Goal: Task Accomplishment & Management: Use online tool/utility

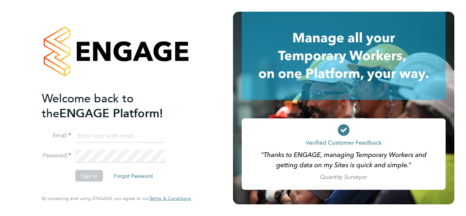
click at [106, 136] on input at bounding box center [120, 135] width 90 height 13
type input "[PERSON_NAME][EMAIL_ADDRESS][PERSON_NAME][DOMAIN_NAME]"
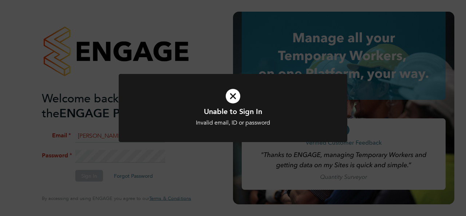
click at [226, 129] on div at bounding box center [233, 108] width 229 height 68
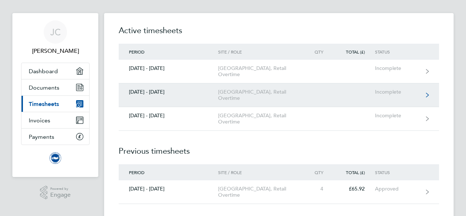
scroll to position [8, 0]
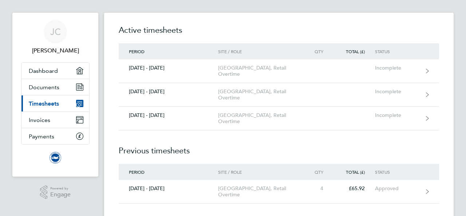
click at [55, 106] on span "Timesheets" at bounding box center [44, 103] width 30 height 7
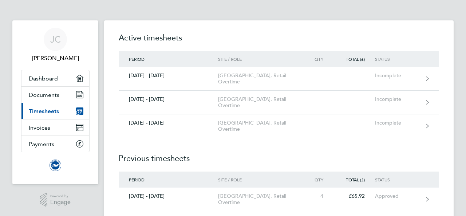
click at [53, 114] on link "Current page: Timesheets" at bounding box center [55, 111] width 68 height 16
